Goal: Transaction & Acquisition: Purchase product/service

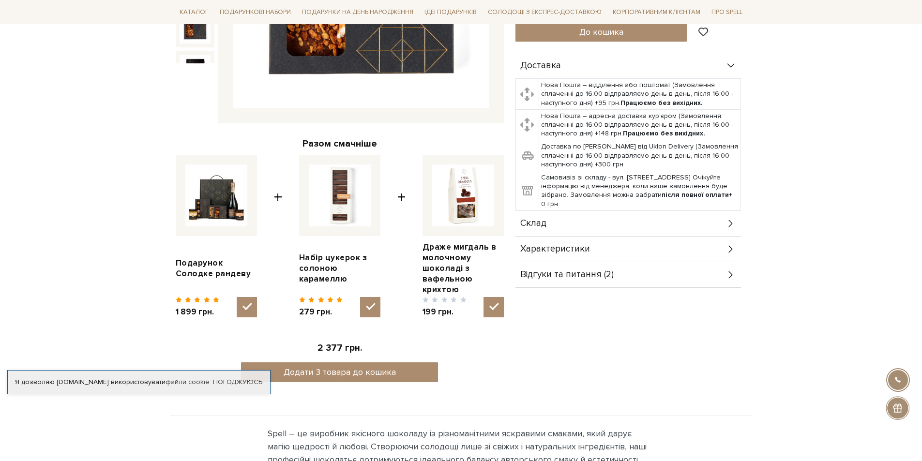
scroll to position [242, 0]
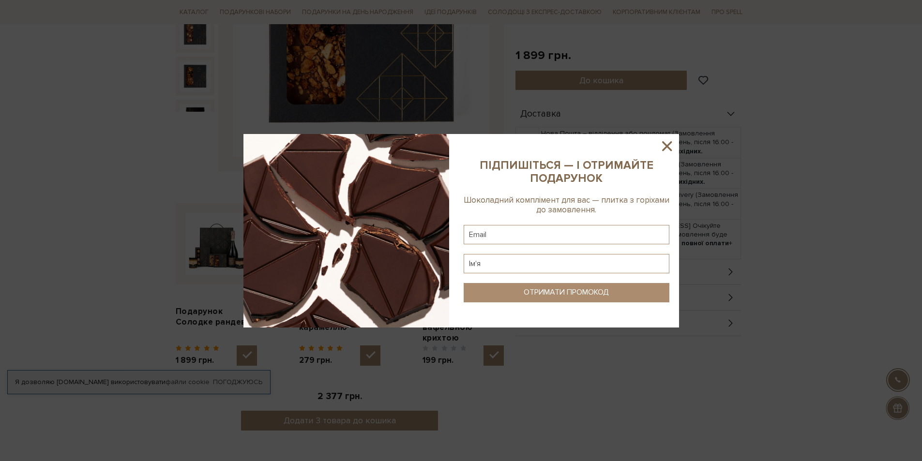
click at [669, 146] on icon at bounding box center [667, 146] width 16 height 16
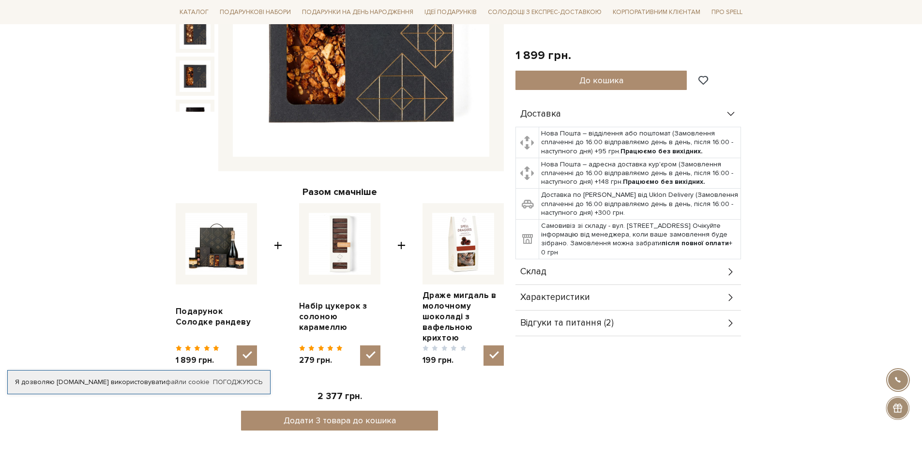
click at [216, 252] on img at bounding box center [216, 244] width 62 height 62
click at [237, 346] on input "checkbox" at bounding box center [247, 356] width 20 height 20
click at [216, 252] on img at bounding box center [216, 244] width 62 height 62
click at [237, 346] on input "checkbox" at bounding box center [247, 356] width 20 height 20
click at [216, 252] on img at bounding box center [216, 244] width 62 height 62
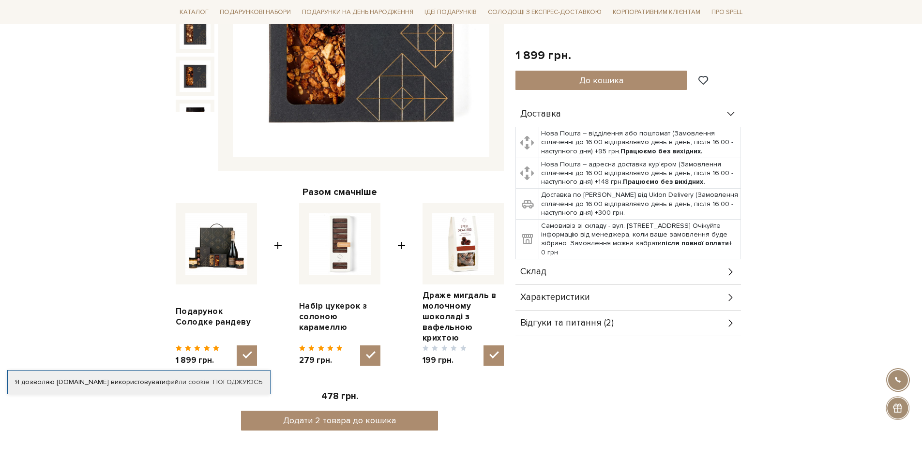
click at [237, 346] on input "checkbox" at bounding box center [247, 356] width 20 height 20
click at [216, 252] on img at bounding box center [216, 244] width 62 height 62
click at [237, 346] on input "checkbox" at bounding box center [247, 356] width 20 height 20
checkbox input "true"
click at [363, 349] on input "checkbox" at bounding box center [370, 356] width 20 height 20
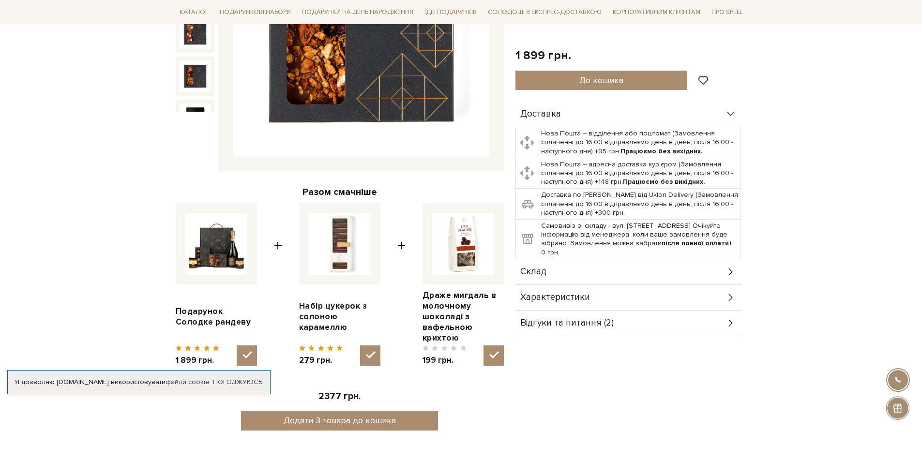
checkbox input "false"
click at [488, 349] on input "checkbox" at bounding box center [493, 356] width 20 height 20
checkbox input "false"
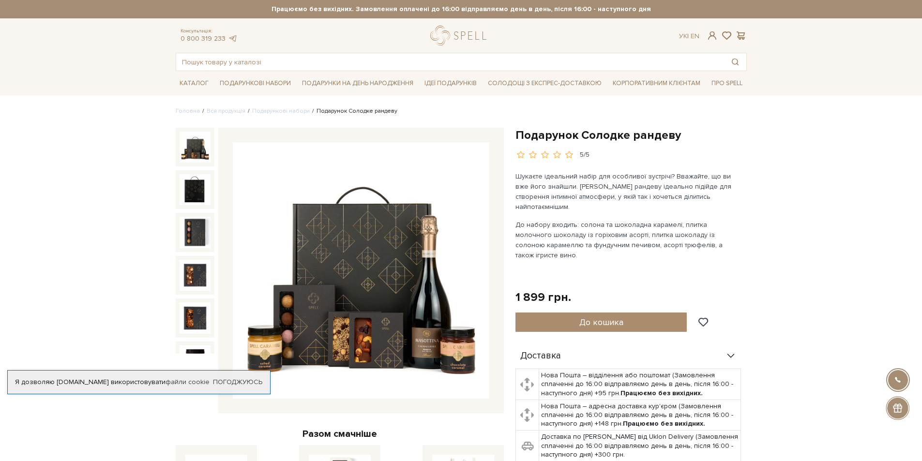
click at [187, 144] on img at bounding box center [195, 147] width 31 height 31
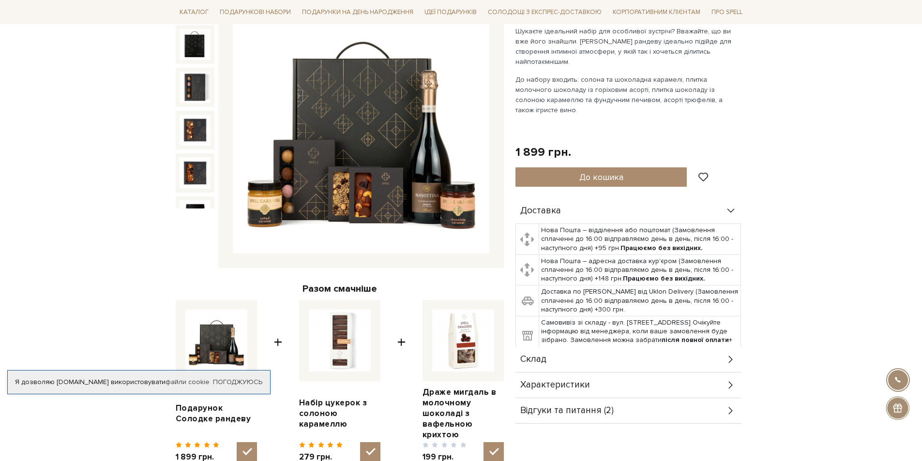
scroll to position [290, 0]
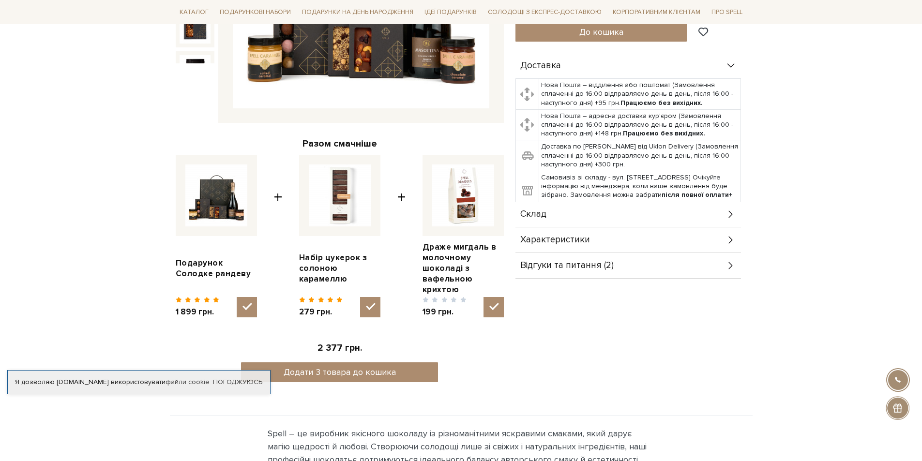
click at [492, 300] on input "checkbox" at bounding box center [493, 307] width 20 height 20
checkbox input "false"
click at [370, 297] on input "checkbox" at bounding box center [370, 307] width 20 height 20
checkbox input "false"
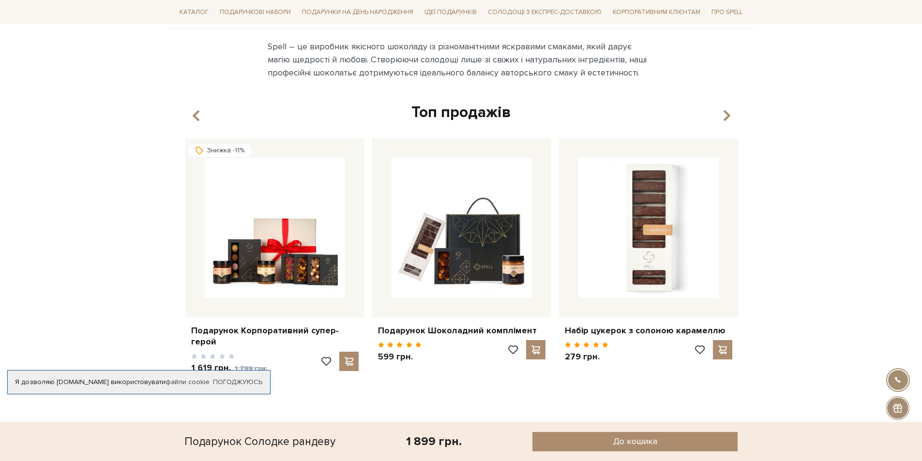
scroll to position [774, 0]
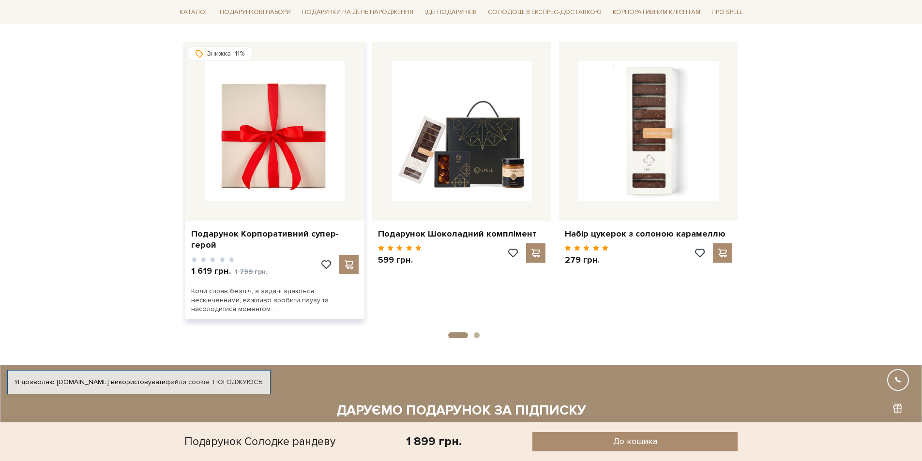
click at [285, 152] on img at bounding box center [275, 131] width 140 height 140
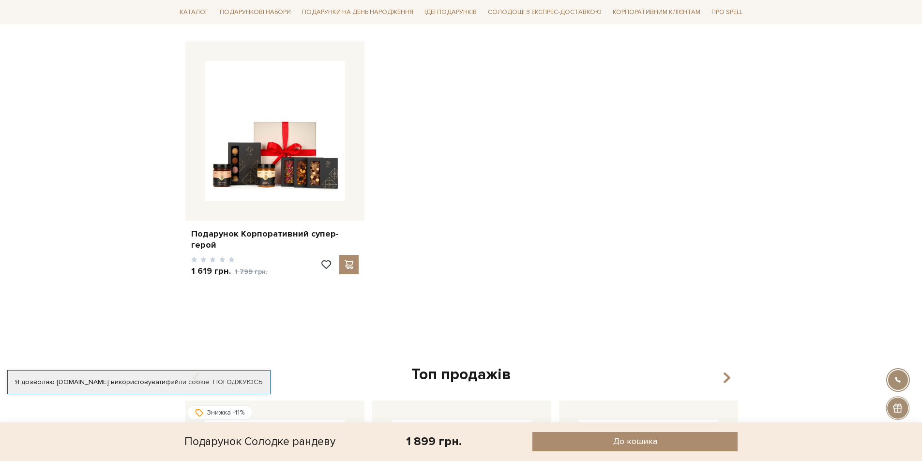
scroll to position [774, 0]
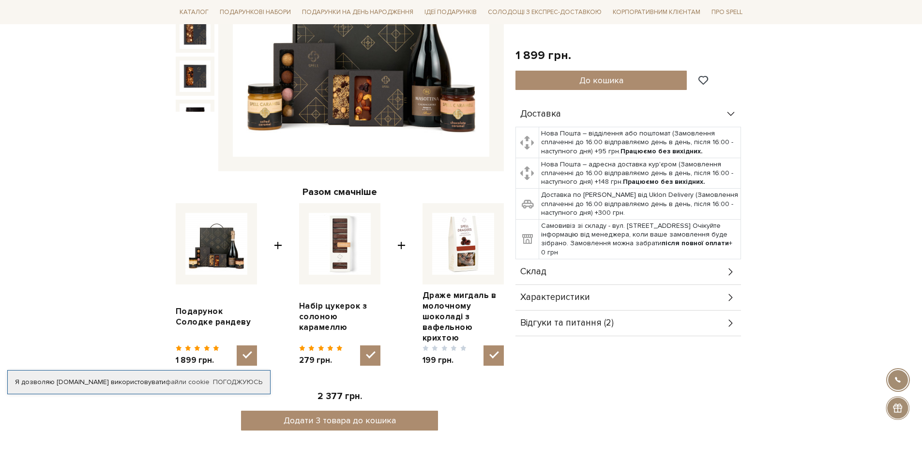
scroll to position [145, 0]
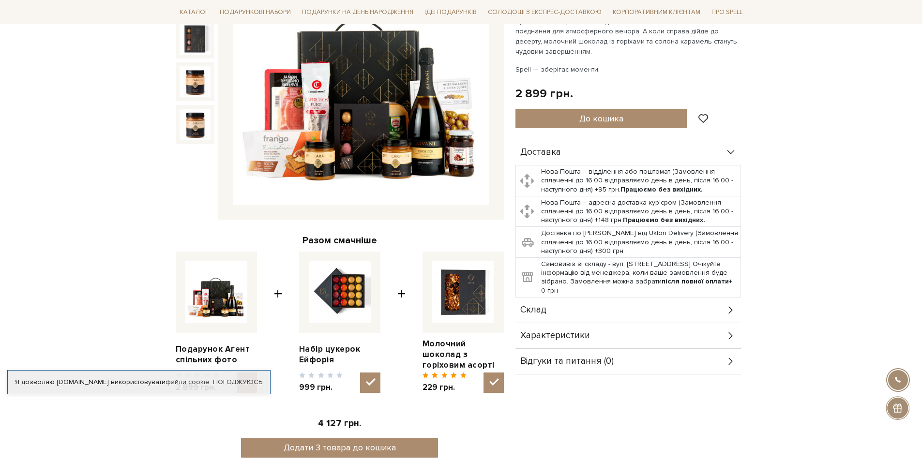
scroll to position [242, 0]
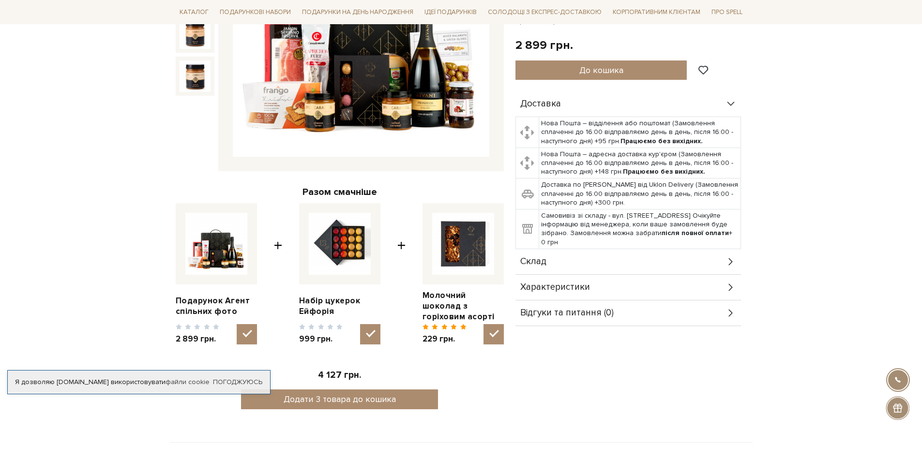
click at [366, 324] on input "checkbox" at bounding box center [370, 334] width 20 height 20
checkbox input "false"
click at [499, 324] on input "checkbox" at bounding box center [493, 334] width 20 height 20
checkbox input "false"
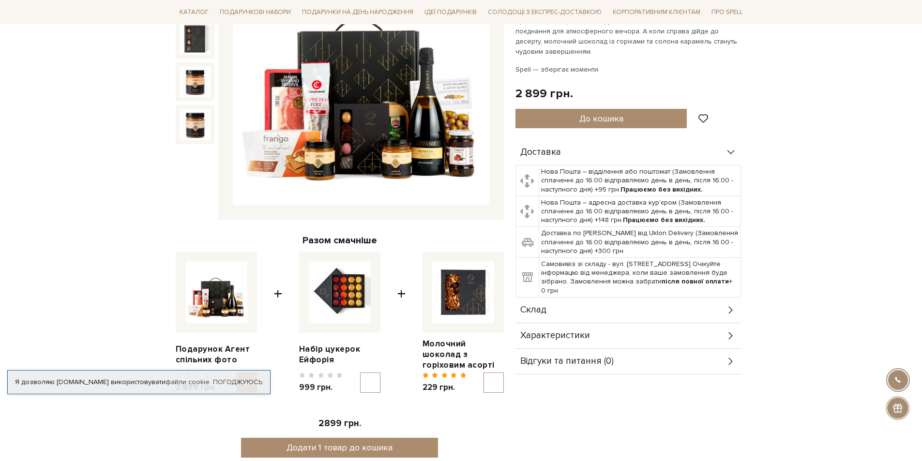
scroll to position [0, 0]
